Goal: Task Accomplishment & Management: Manage account settings

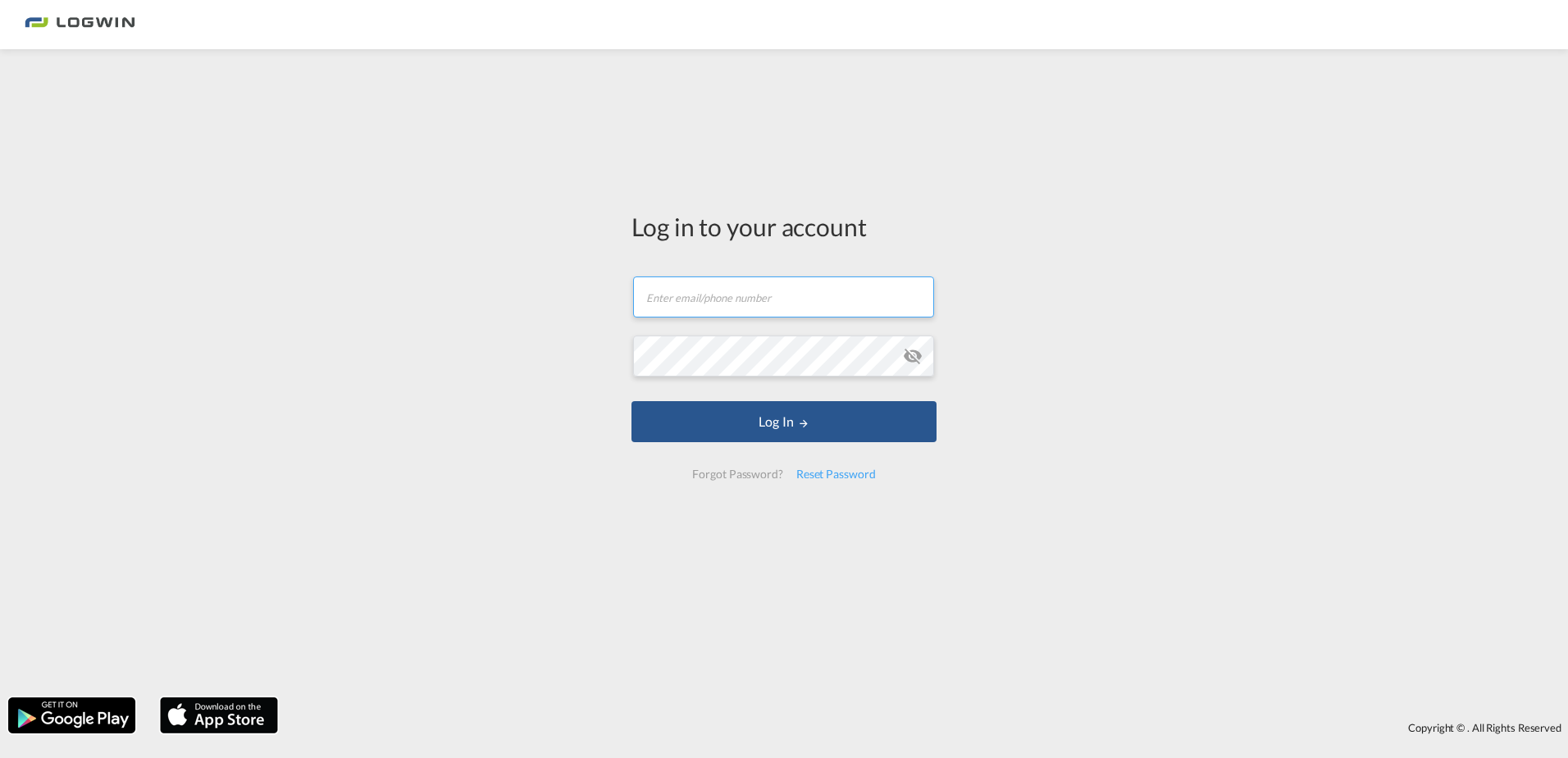
click at [784, 301] on input "text" at bounding box center [783, 297] width 301 height 41
click at [631, 401] on button "Log In" at bounding box center [784, 422] width 305 height 41
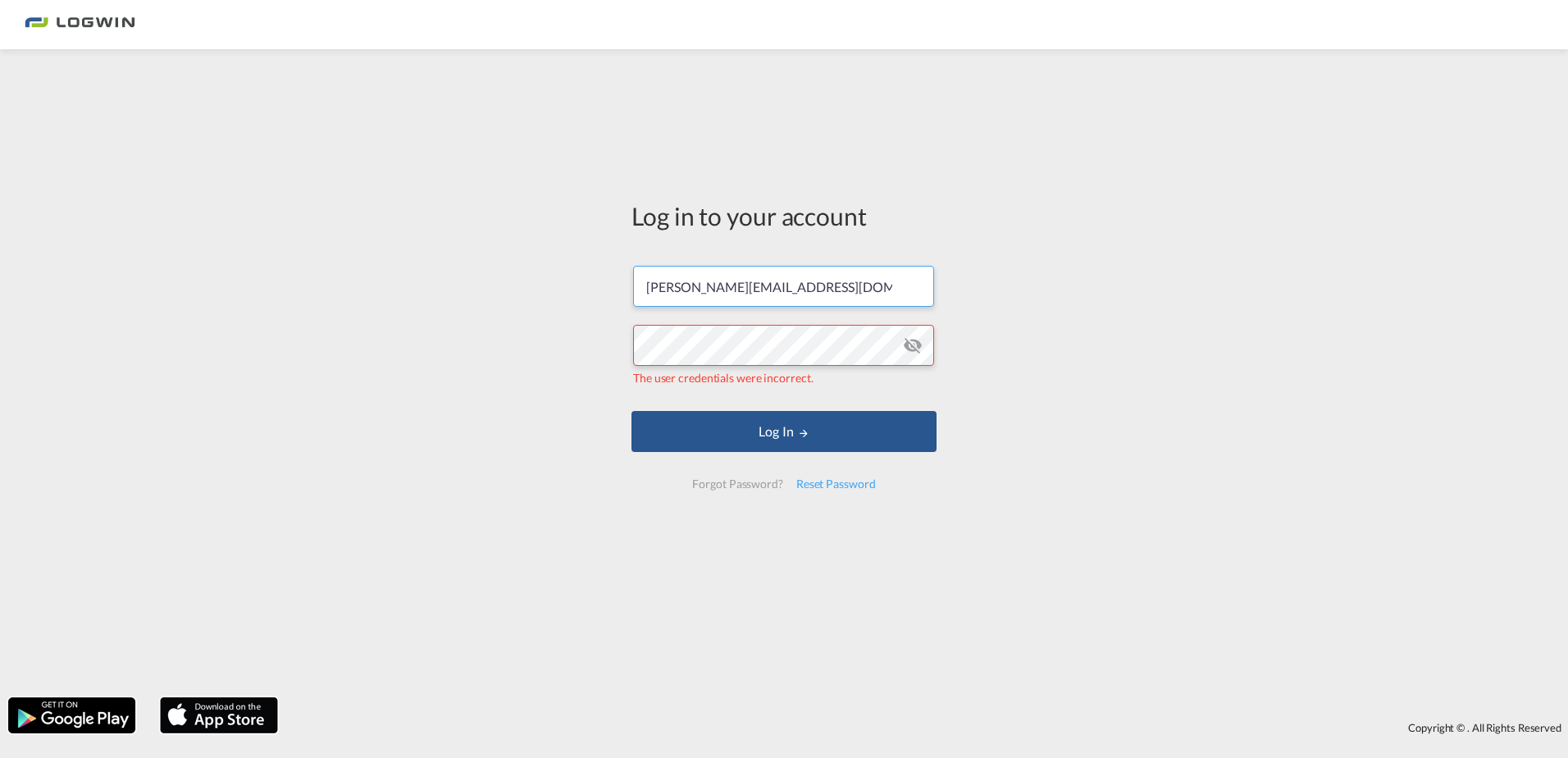
drag, startPoint x: 817, startPoint y: 285, endPoint x: 708, endPoint y: 287, distance: 109.0
click at [708, 287] on input "[PERSON_NAME][EMAIL_ADDRESS][DOMAIN_NAME]" at bounding box center [783, 287] width 301 height 41
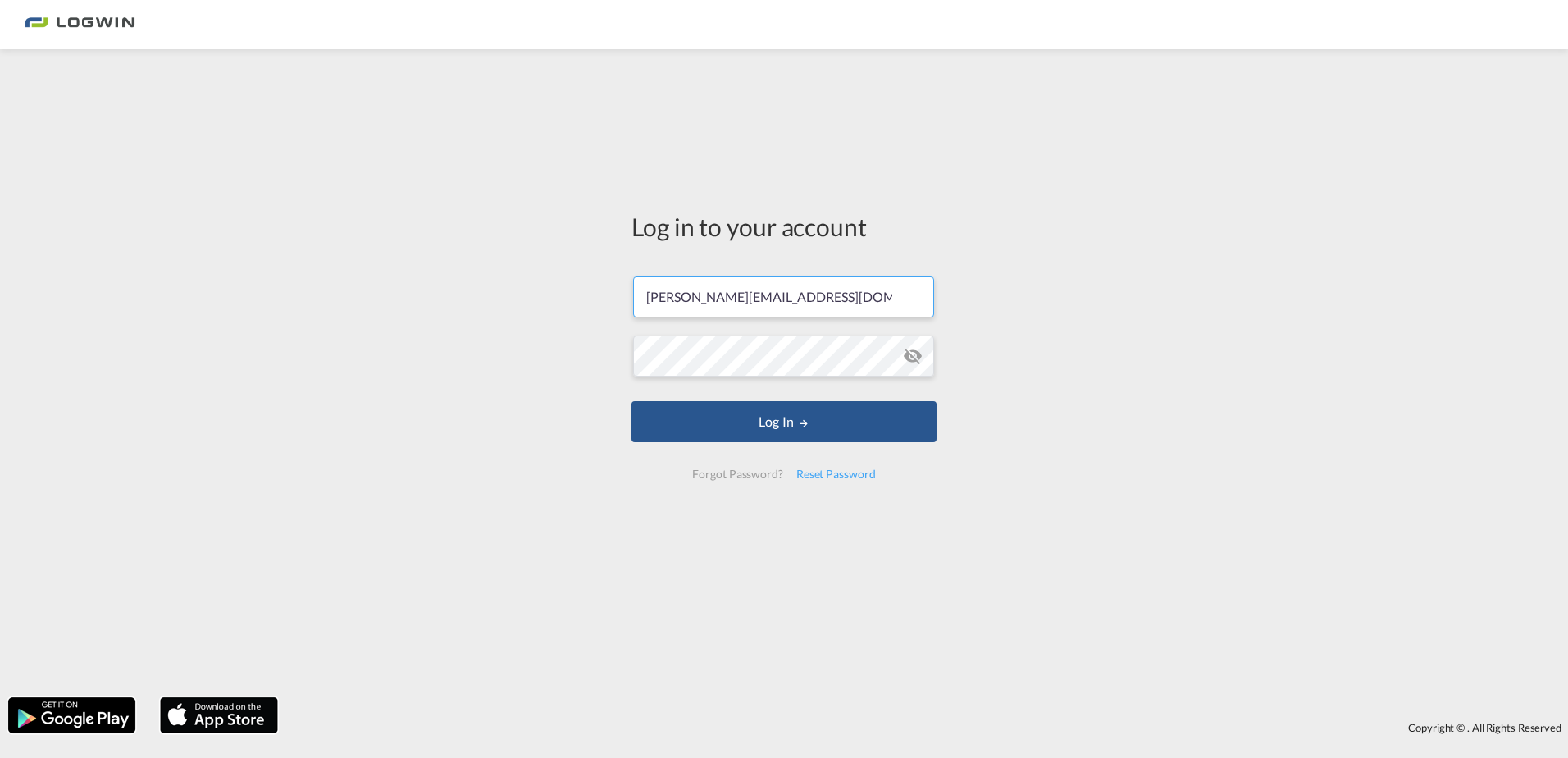
type input "[PERSON_NAME][EMAIL_ADDRESS][DOMAIN_NAME]"
click at [1162, 294] on div "Log in to your account [PERSON_NAME][EMAIL_ADDRESS][DOMAIN_NAME] Log In Forgot …" at bounding box center [784, 373] width 1568 height 632
click at [863, 415] on button "Log In" at bounding box center [784, 422] width 305 height 41
